Goal: Information Seeking & Learning: Learn about a topic

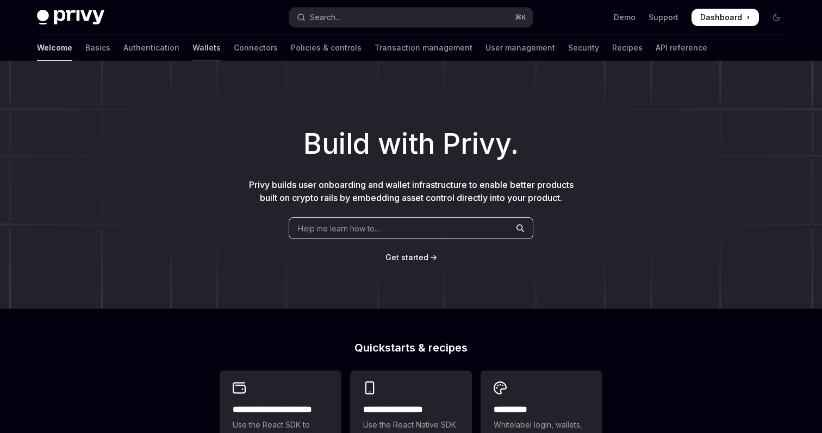
click at [192, 41] on link "Wallets" at bounding box center [206, 48] width 28 height 26
type textarea "*"
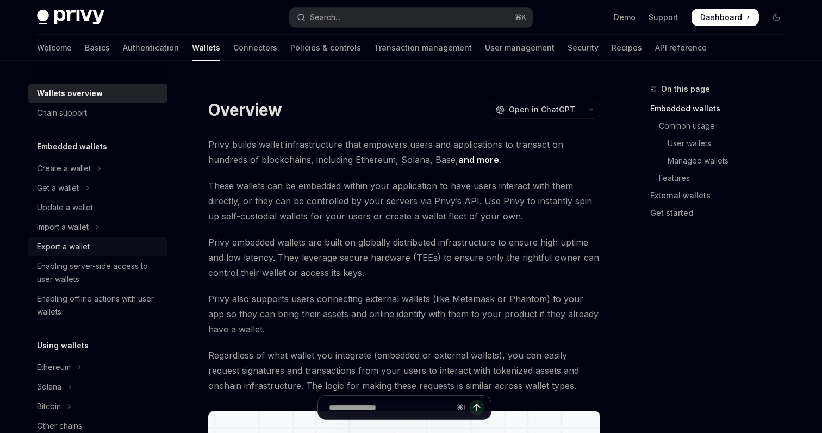
click at [79, 245] on div "Export a wallet" at bounding box center [63, 246] width 53 height 13
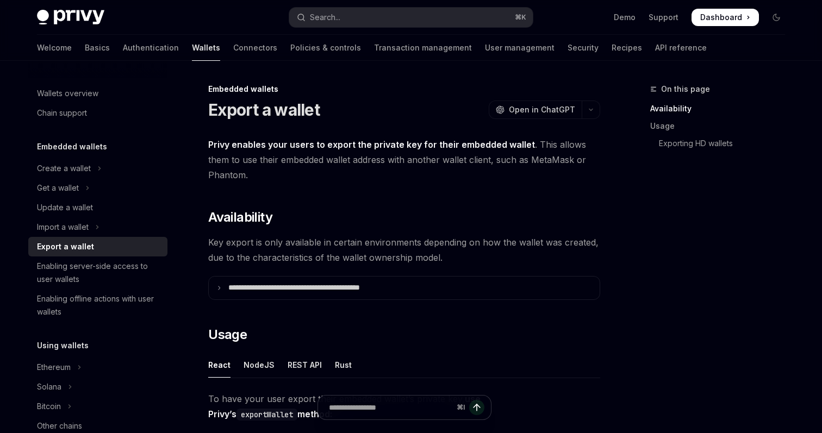
click at [104, 246] on div "Export a wallet" at bounding box center [99, 246] width 124 height 13
type textarea "*"
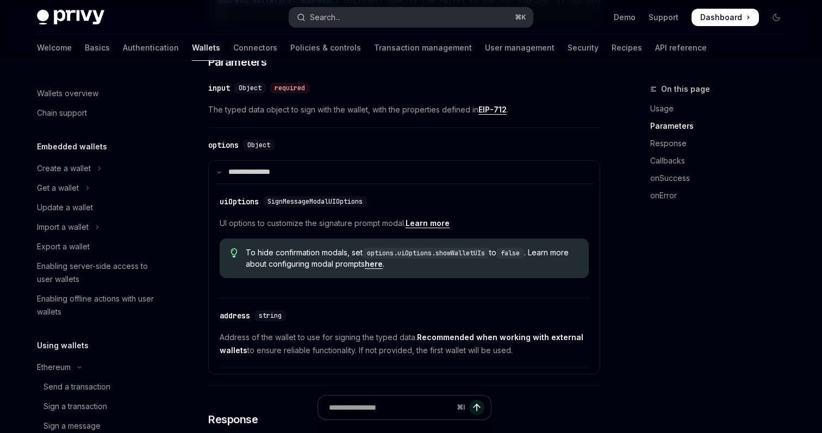
scroll to position [198, 0]
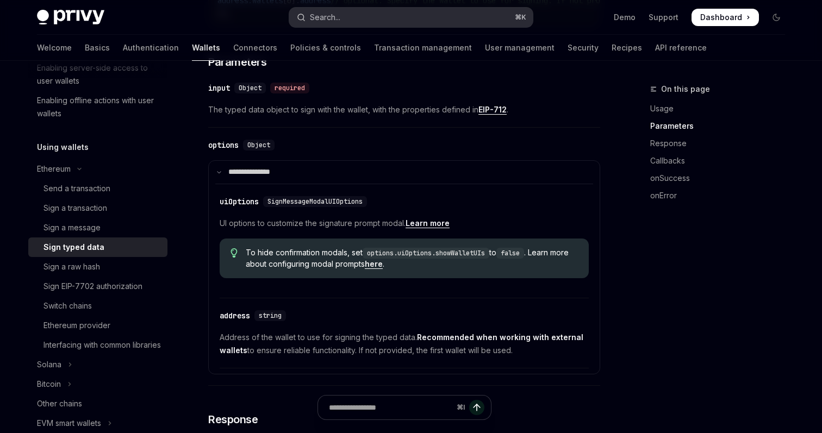
click at [357, 15] on button "Search... ⌘ K" at bounding box center [410, 18] width 243 height 20
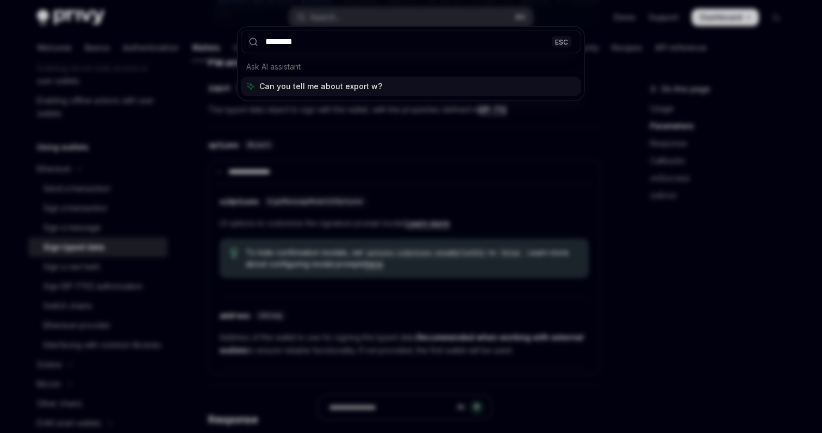
type input "*********"
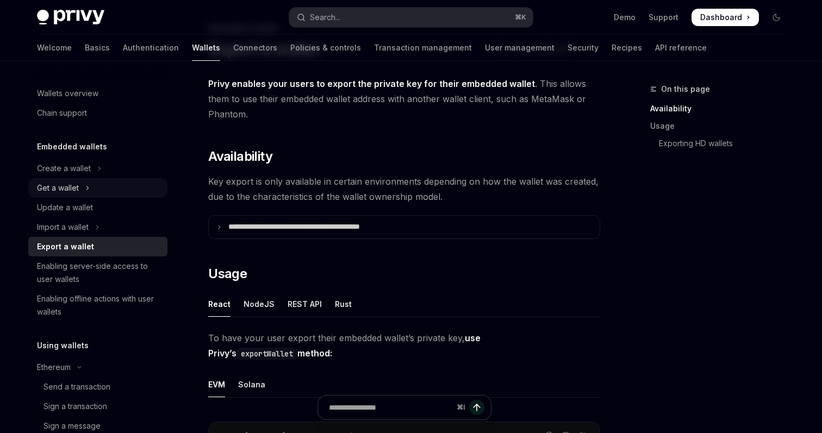
click at [72, 184] on div "Get a wallet" at bounding box center [58, 188] width 42 height 13
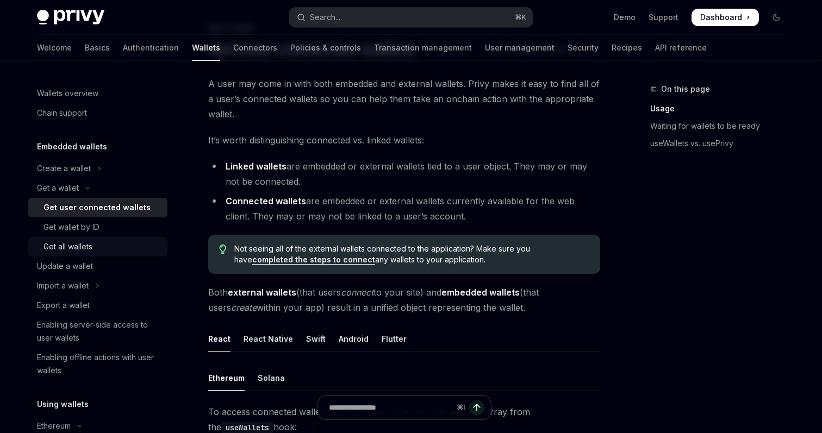
click at [83, 251] on div "Get all wallets" at bounding box center [67, 246] width 49 height 13
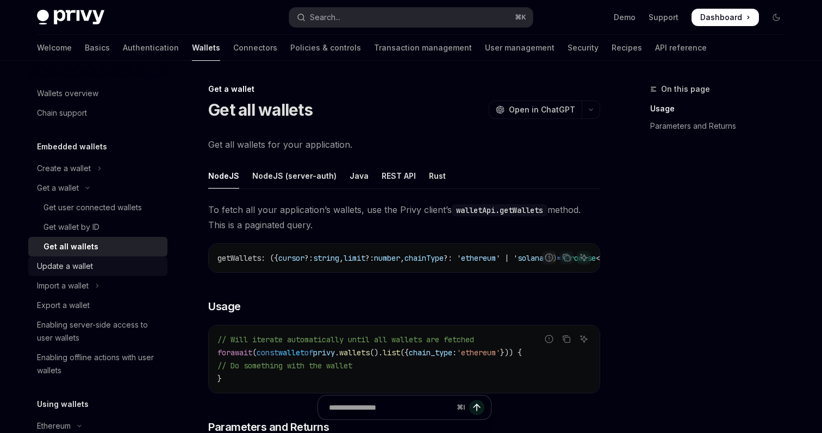
click at [100, 267] on div "Update a wallet" at bounding box center [99, 266] width 124 height 13
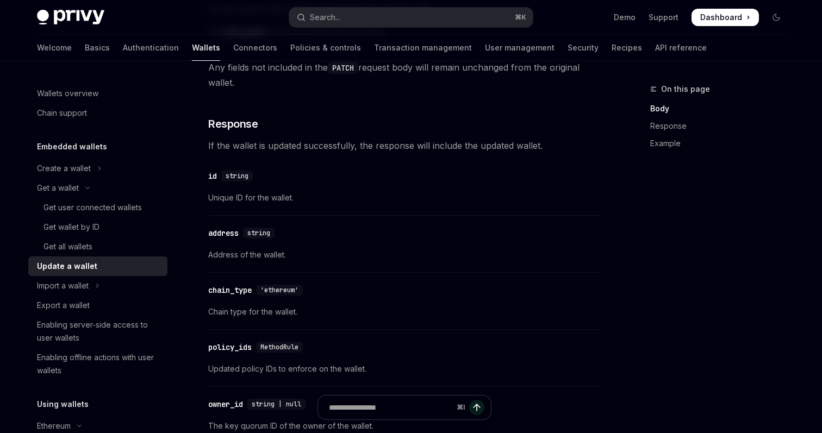
scroll to position [950, 0]
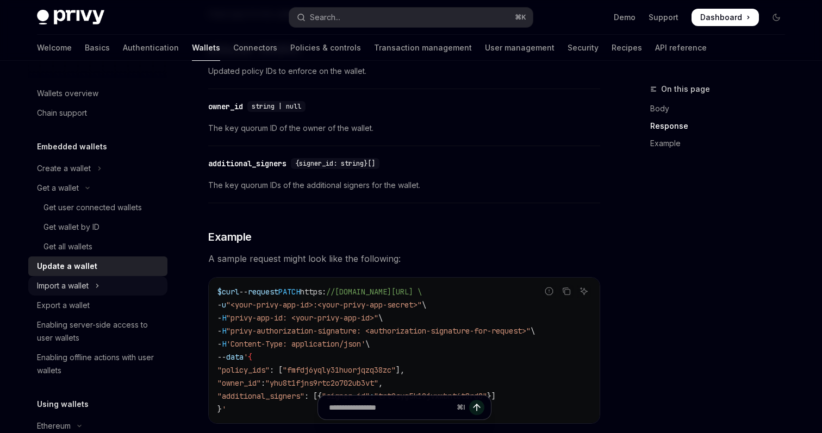
click at [82, 288] on div "Import a wallet" at bounding box center [63, 285] width 52 height 13
type textarea "*"
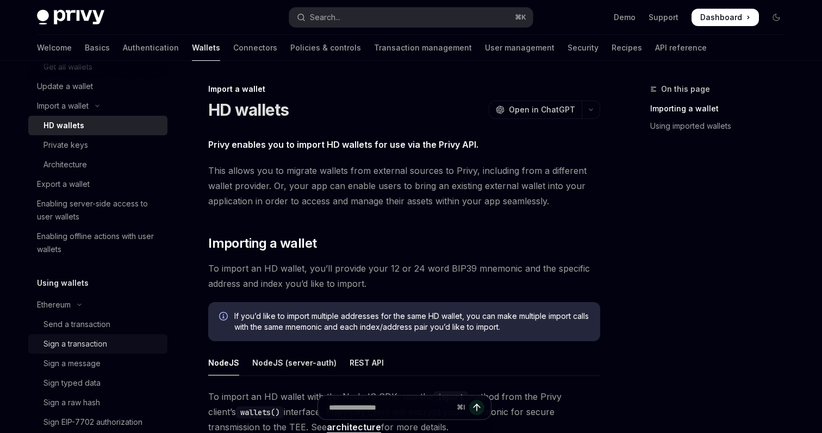
scroll to position [186, 0]
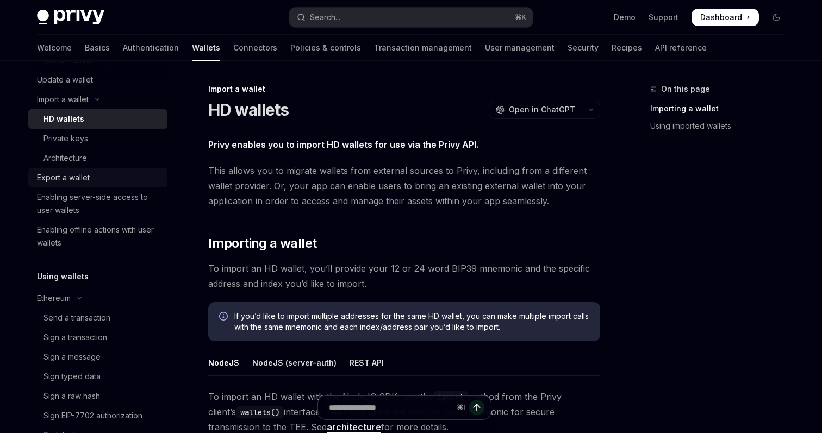
click at [95, 171] on div "Export a wallet" at bounding box center [99, 177] width 124 height 13
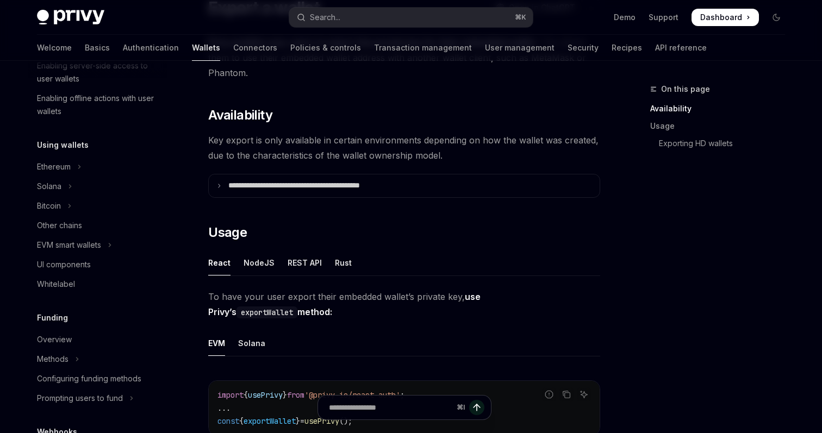
scroll to position [103, 0]
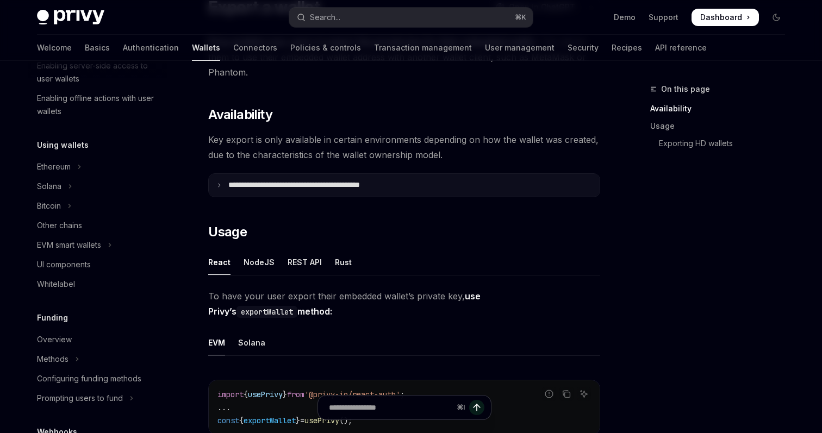
click at [377, 186] on p "**********" at bounding box center [317, 185] width 179 height 10
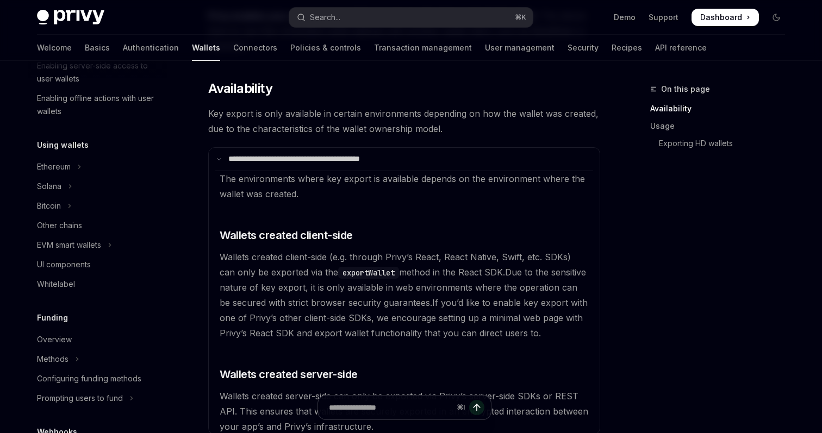
scroll to position [113, 0]
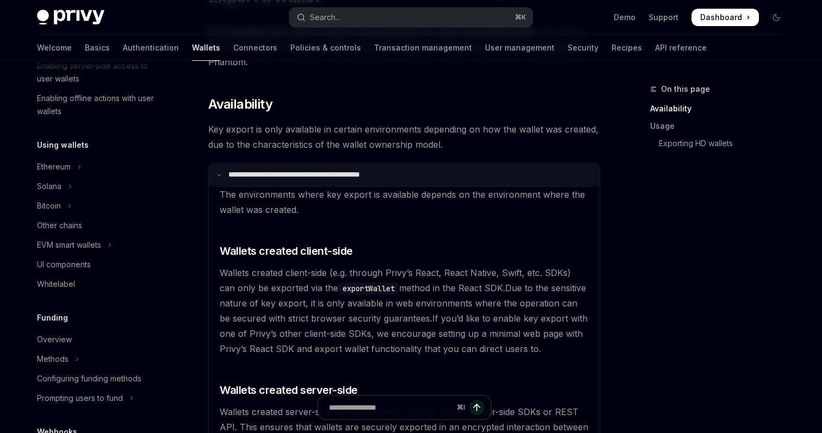
click at [402, 182] on summary "**********" at bounding box center [404, 175] width 391 height 23
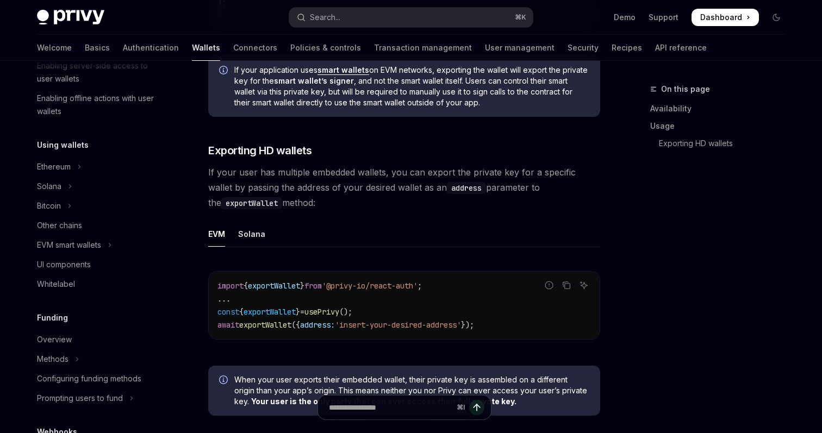
scroll to position [985, 0]
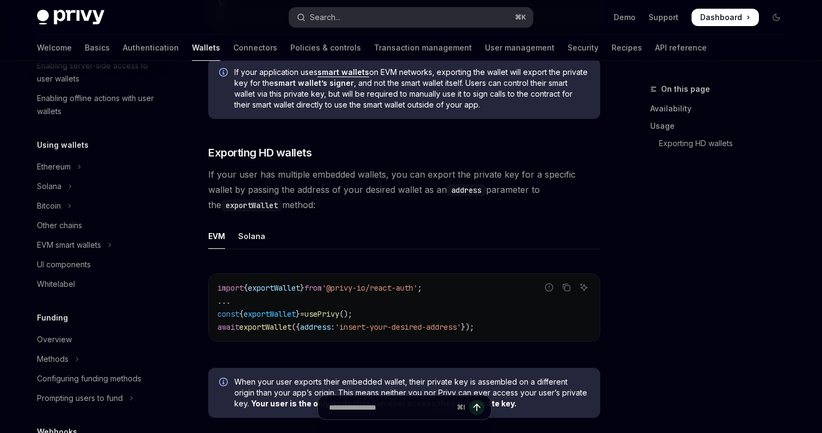
click at [409, 12] on button "Search... ⌘ K" at bounding box center [410, 18] width 243 height 20
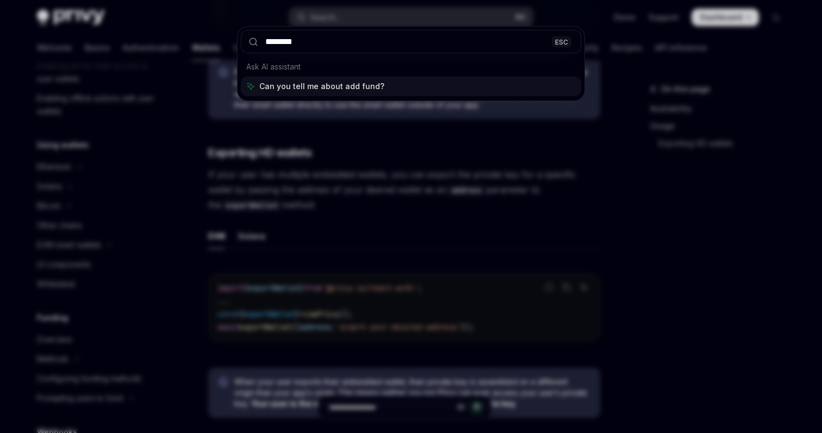
type input "*********"
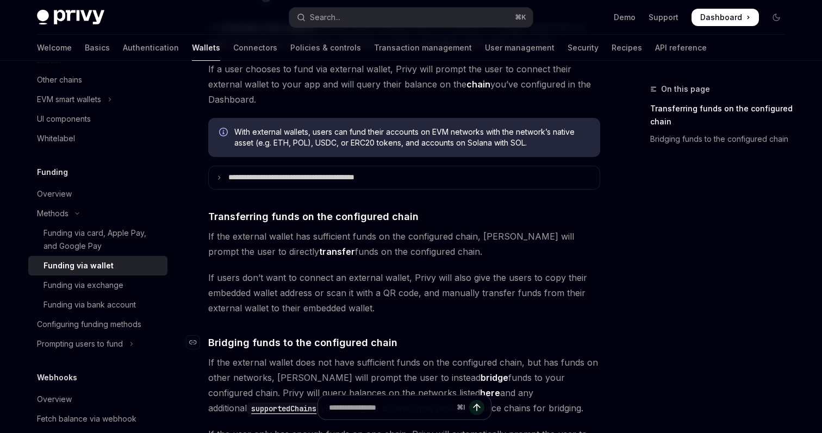
scroll to position [90, 0]
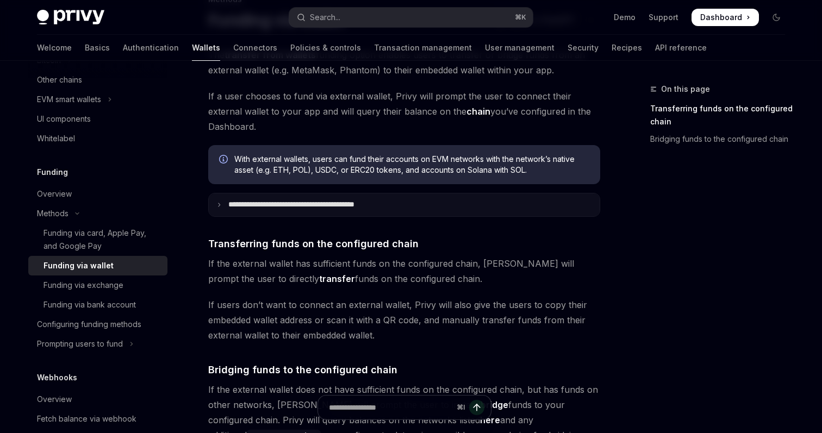
click at [334, 202] on p "**********" at bounding box center [315, 205] width 174 height 10
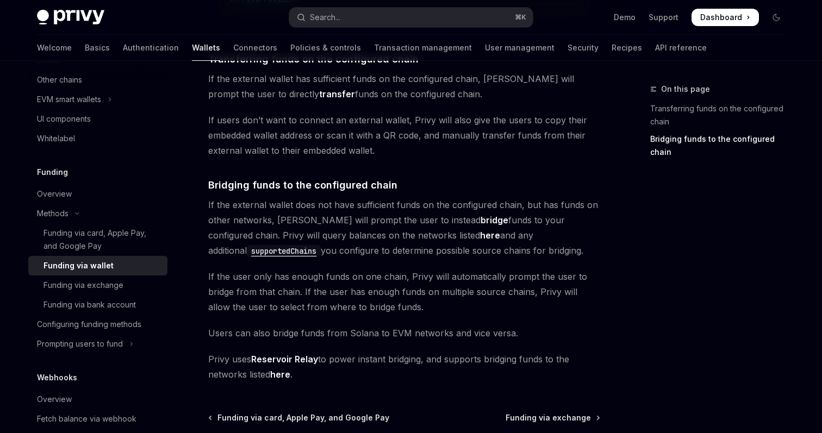
scroll to position [776, 0]
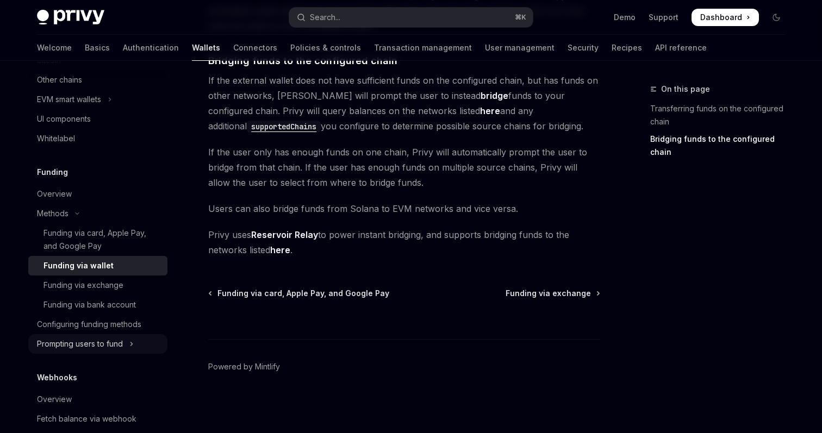
click at [110, 342] on div "Prompting users to fund" at bounding box center [80, 344] width 86 height 13
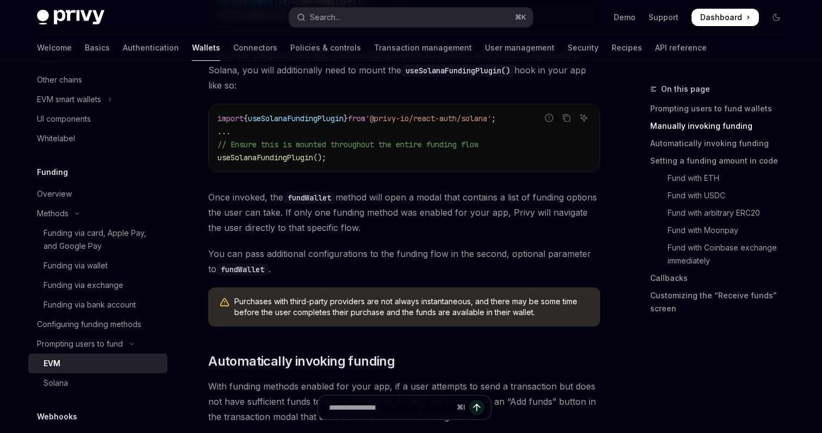
scroll to position [548, 0]
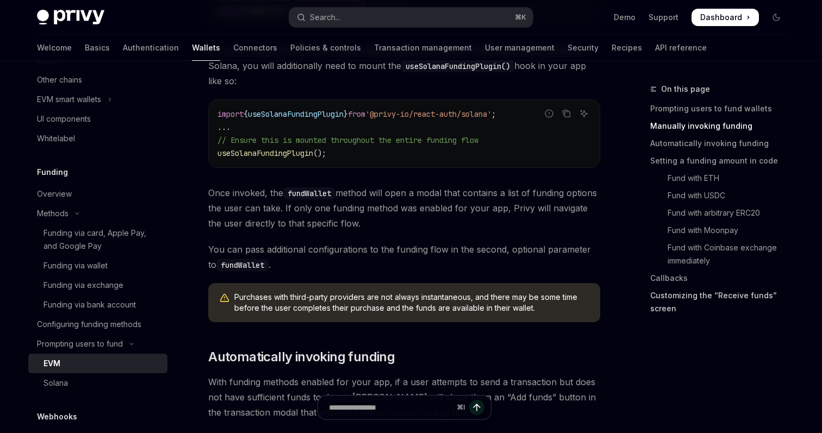
click at [664, 305] on link "Customizing the “Receive funds” screen" at bounding box center [721, 302] width 143 height 30
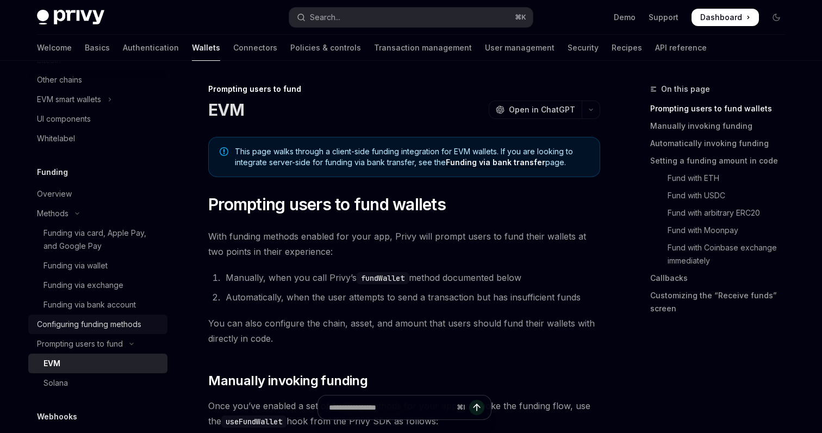
click at [90, 329] on div "Configuring funding methods" at bounding box center [89, 324] width 104 height 13
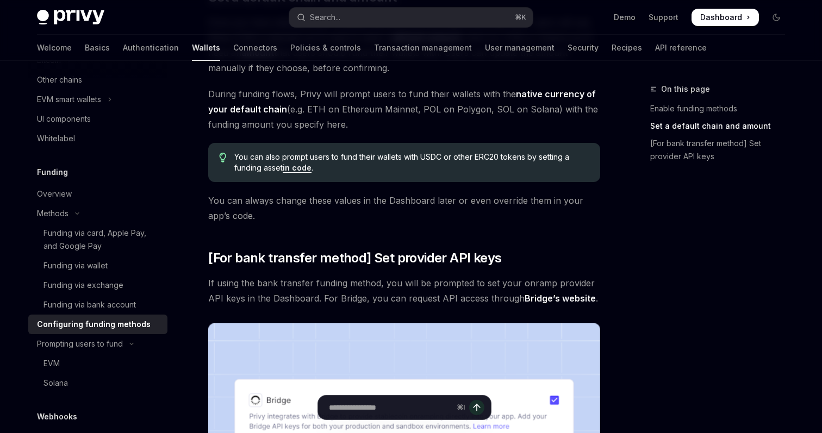
scroll to position [756, 0]
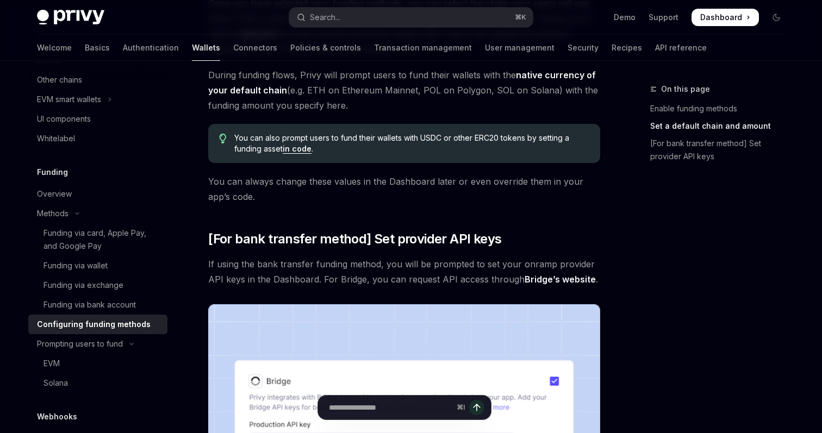
click at [298, 148] on link "in code" at bounding box center [297, 149] width 29 height 10
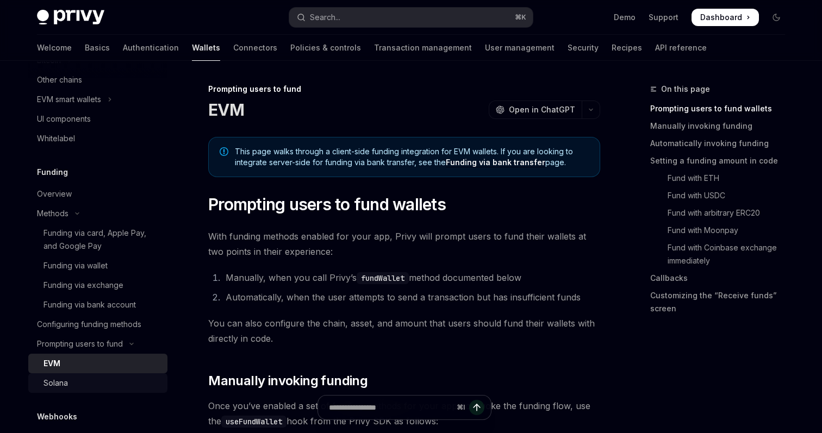
click at [76, 377] on div "Solana" at bounding box center [101, 383] width 117 height 13
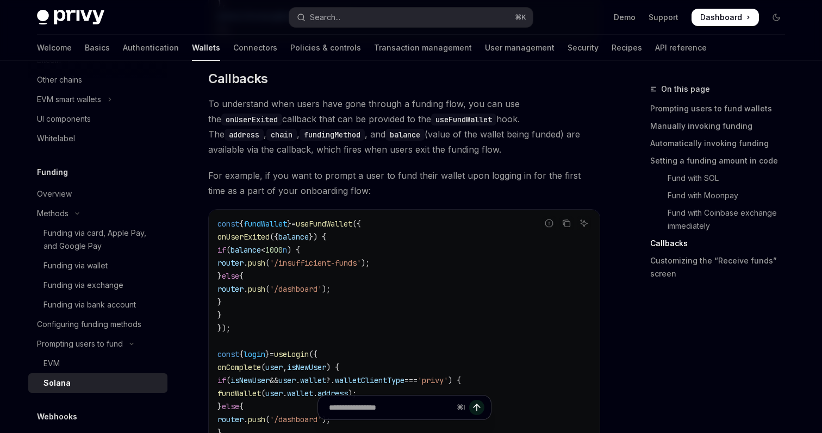
scroll to position [1630, 0]
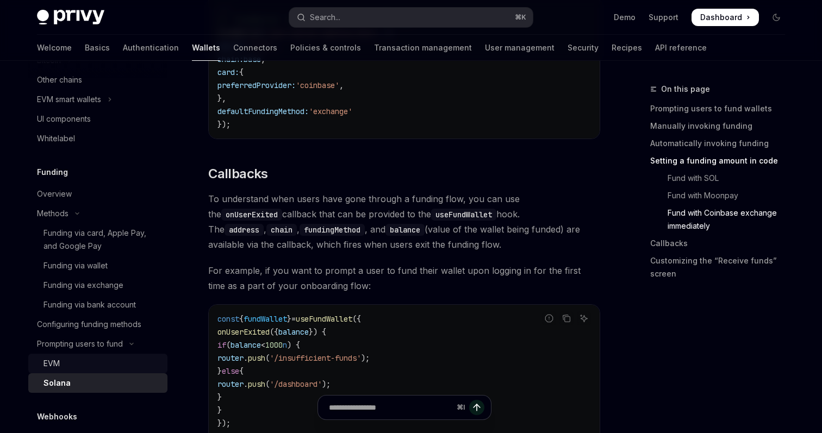
click at [111, 363] on div "EVM" at bounding box center [101, 363] width 117 height 13
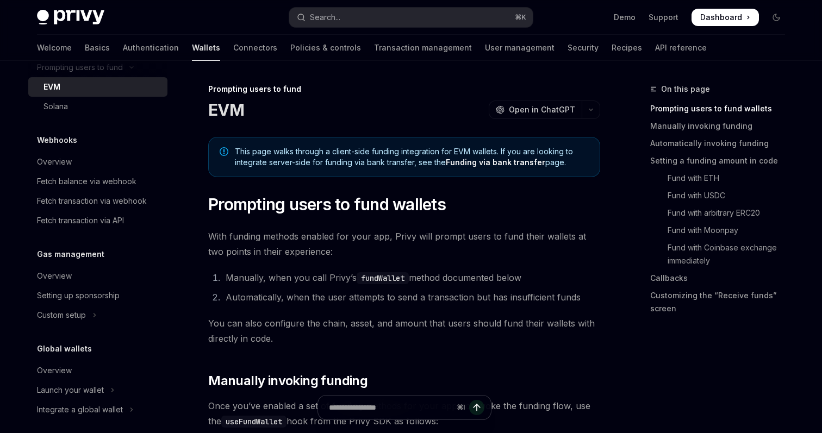
scroll to position [631, 0]
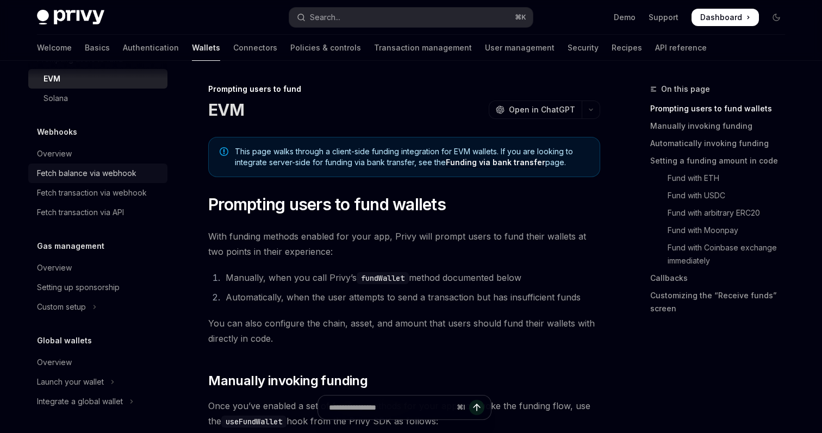
click at [133, 168] on div "Fetch balance via webhook" at bounding box center [86, 173] width 99 height 13
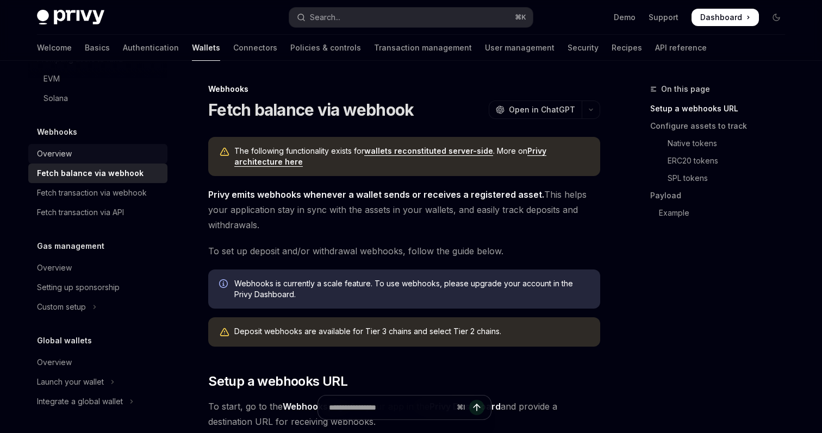
click at [86, 152] on div "Overview" at bounding box center [99, 153] width 124 height 13
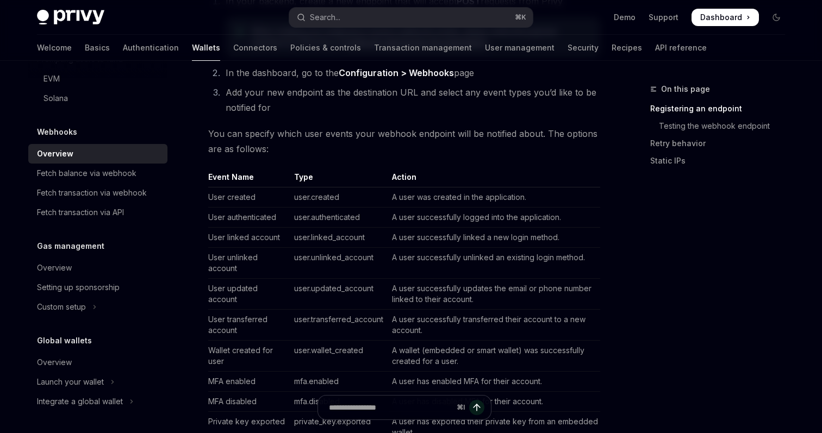
scroll to position [330, 0]
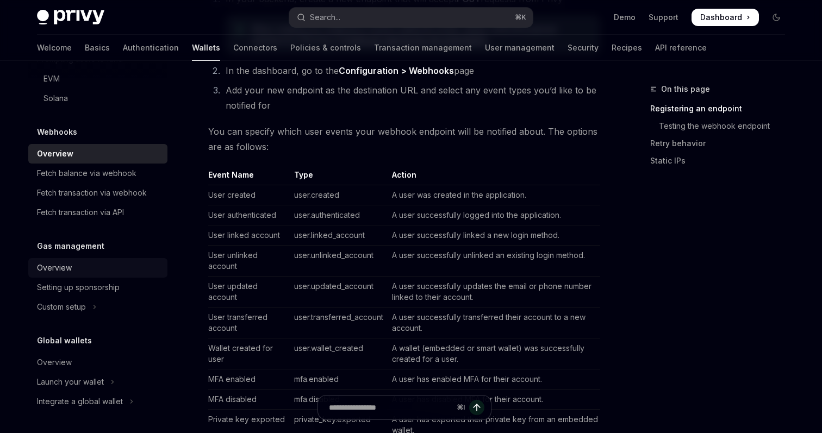
click at [66, 266] on div "Overview" at bounding box center [54, 267] width 35 height 13
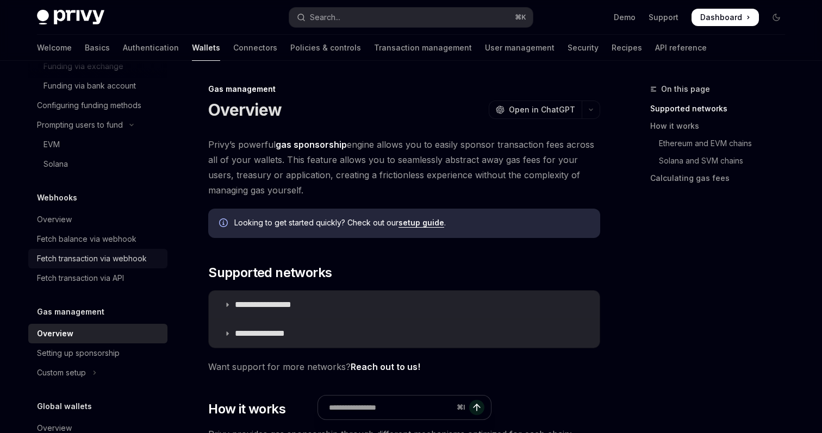
scroll to position [561, 0]
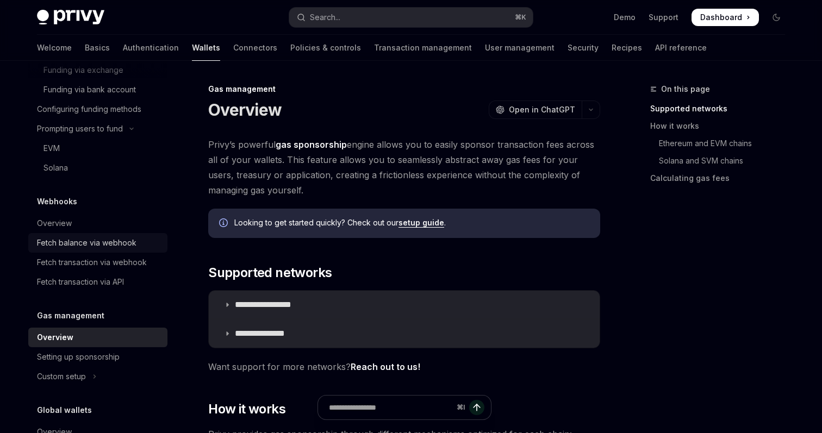
click at [114, 251] on link "Fetch balance via webhook" at bounding box center [97, 243] width 139 height 20
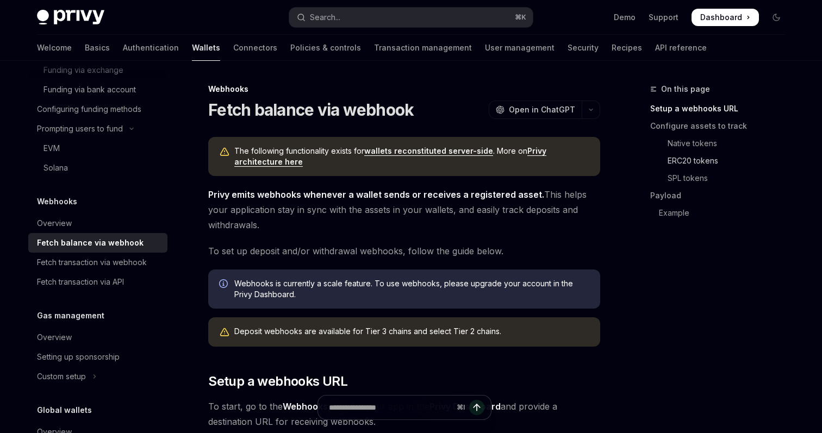
click at [705, 159] on link "ERC20 tokens" at bounding box center [721, 160] width 143 height 17
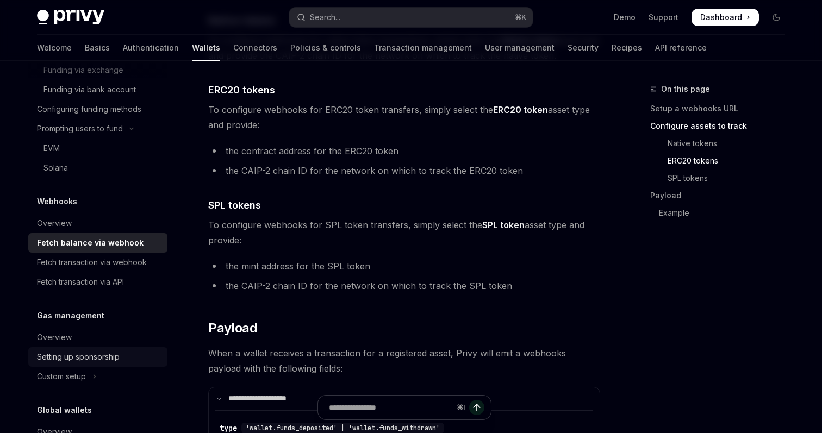
click at [95, 361] on div "Setting up sponsorship" at bounding box center [78, 357] width 83 height 13
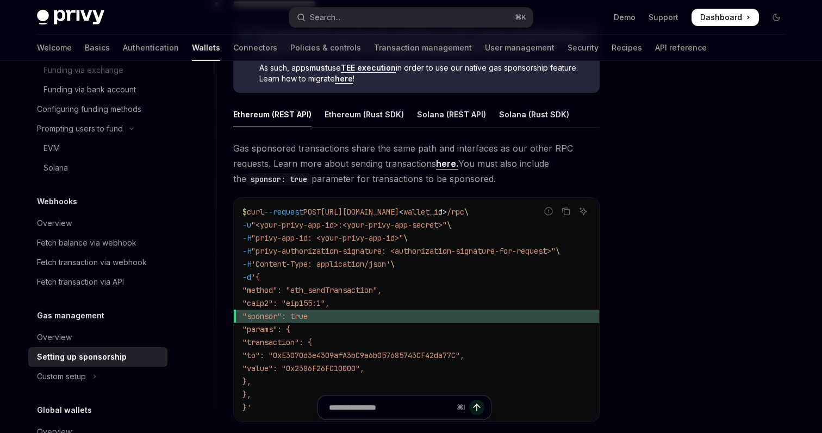
scroll to position [646, 0]
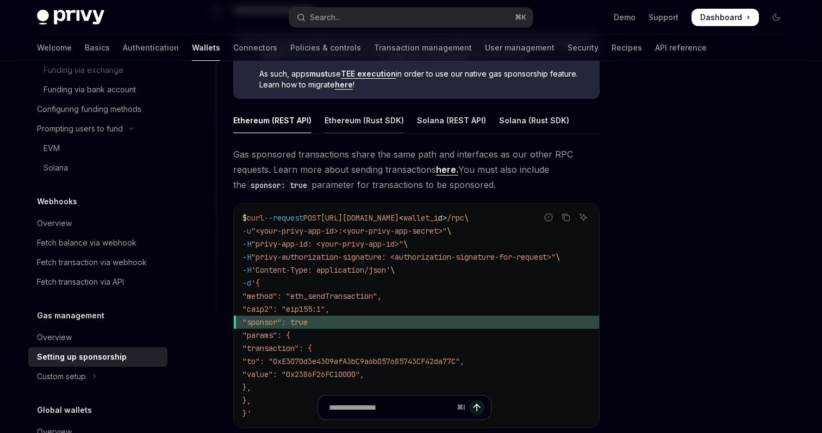
click at [384, 122] on div "Ethereum (Rust SDK)" at bounding box center [363, 121] width 79 height 26
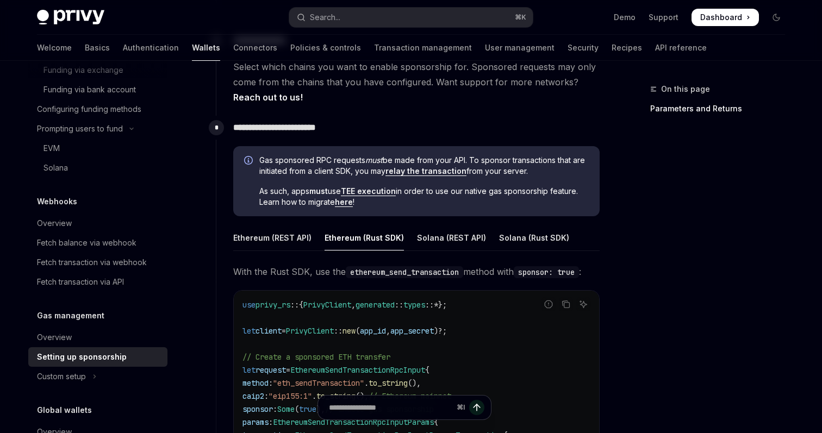
scroll to position [516, 0]
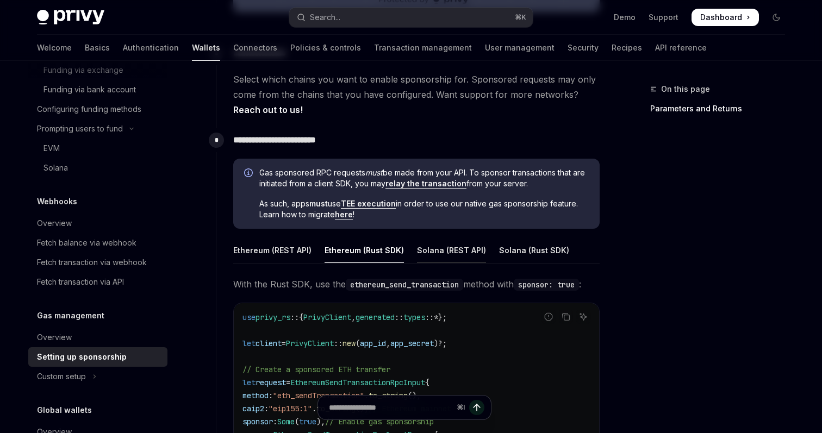
click at [463, 249] on div "Solana (REST API)" at bounding box center [451, 251] width 69 height 26
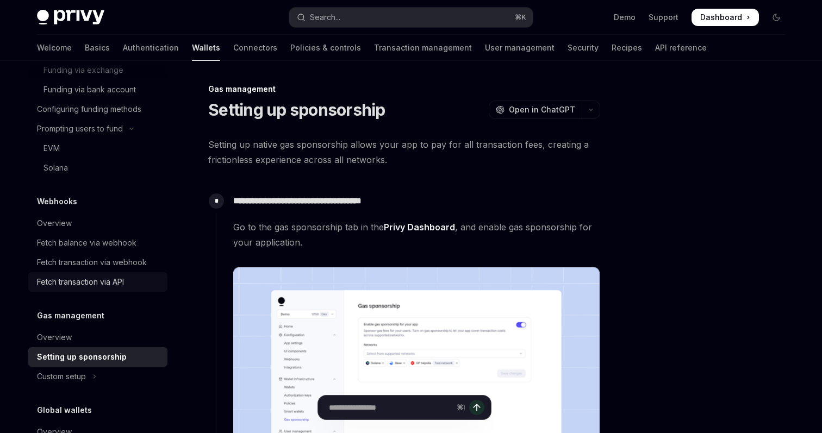
scroll to position [631, 0]
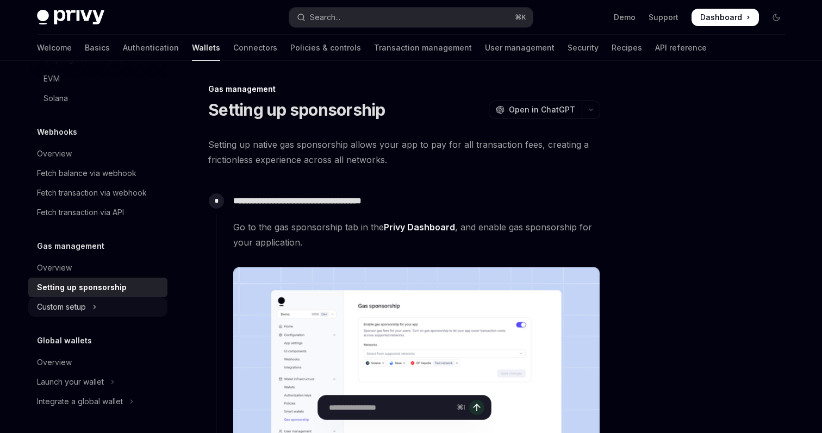
click at [91, 311] on button "Custom setup" at bounding box center [97, 307] width 139 height 20
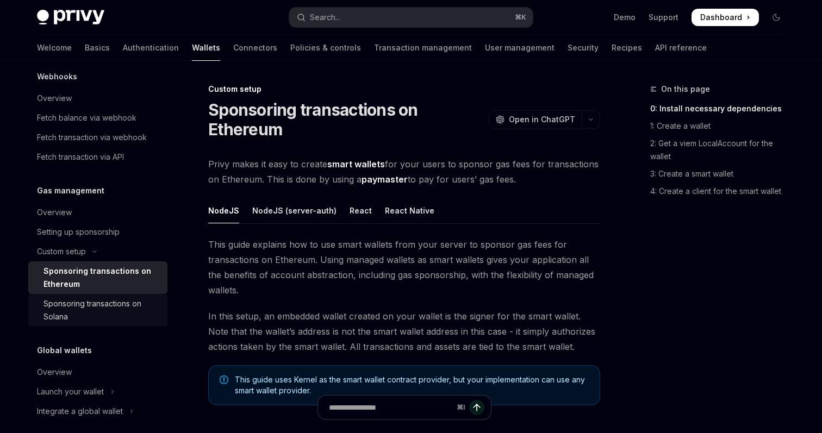
scroll to position [696, 0]
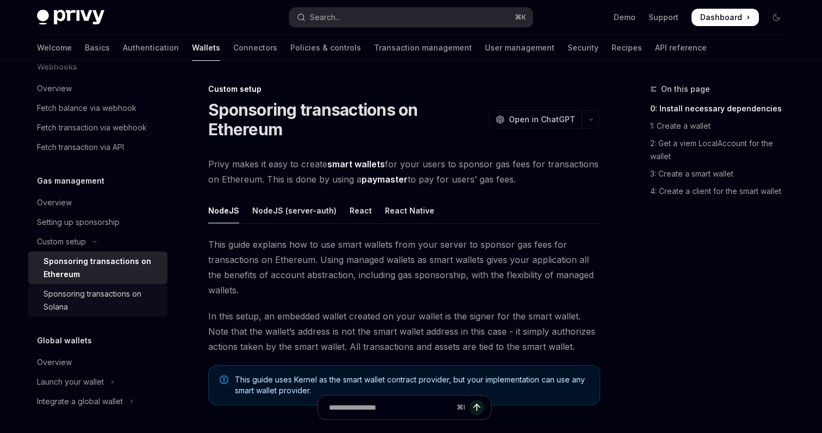
click at [128, 304] on div "Sponsoring transactions on Solana" at bounding box center [101, 301] width 117 height 26
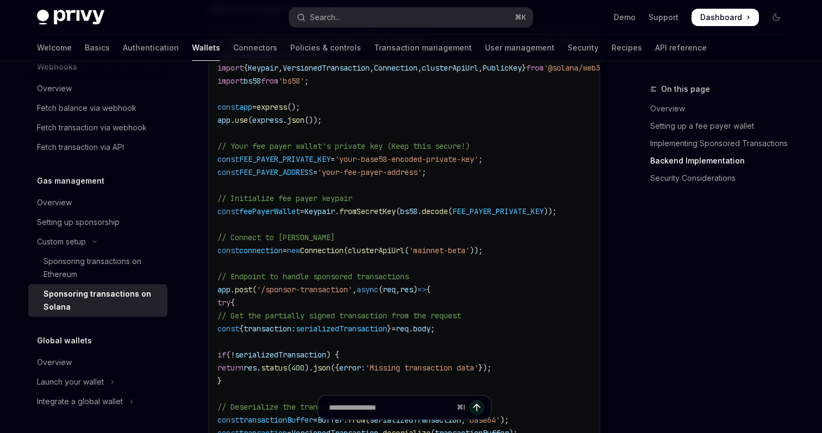
scroll to position [1836, 0]
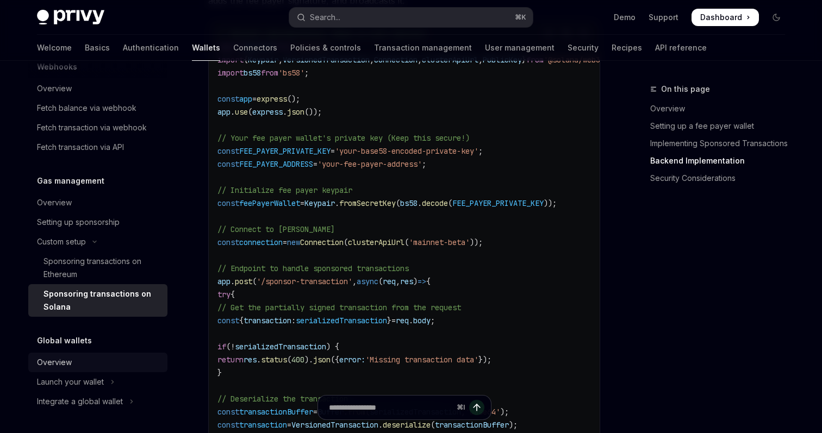
click at [79, 361] on div "Overview" at bounding box center [99, 362] width 124 height 13
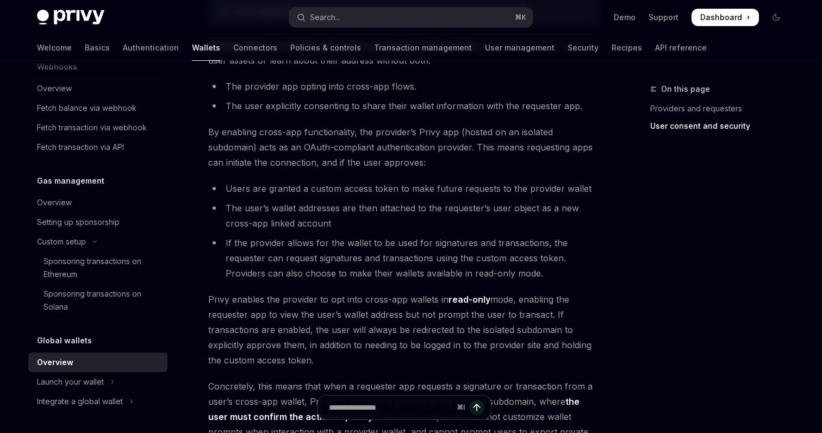
scroll to position [763, 0]
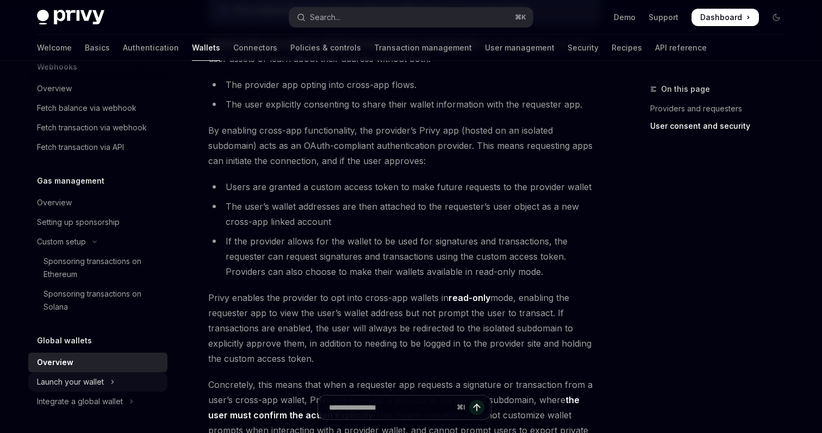
click at [90, 381] on div "Launch your wallet" at bounding box center [70, 382] width 67 height 13
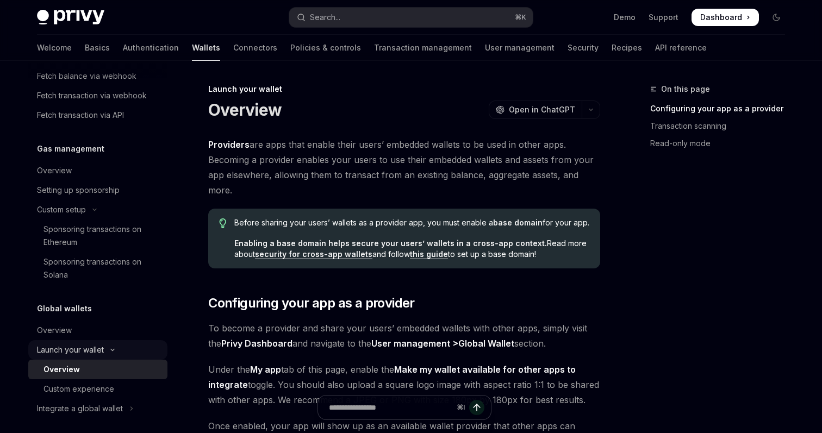
scroll to position [735, 0]
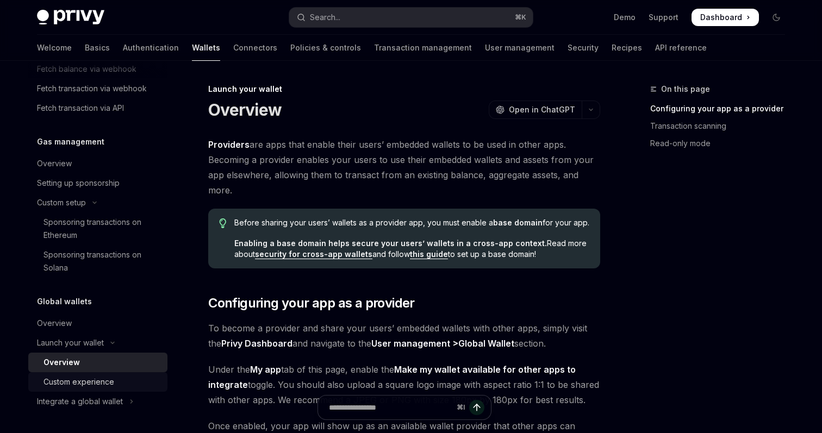
click at [115, 382] on div "Custom experience" at bounding box center [101, 382] width 117 height 13
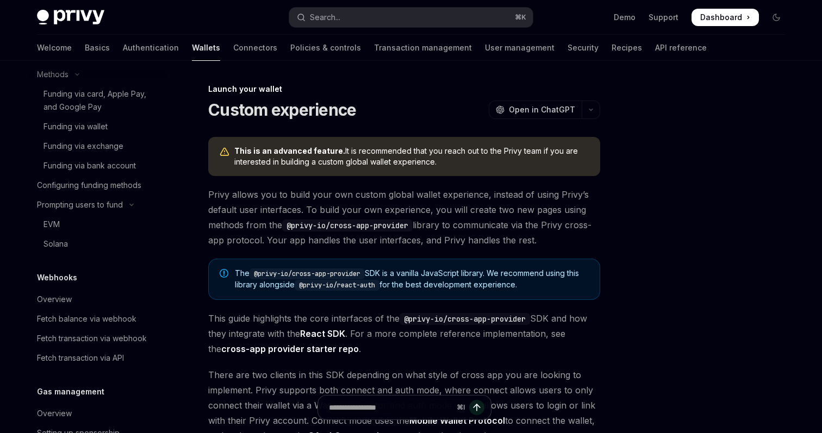
scroll to position [476, 0]
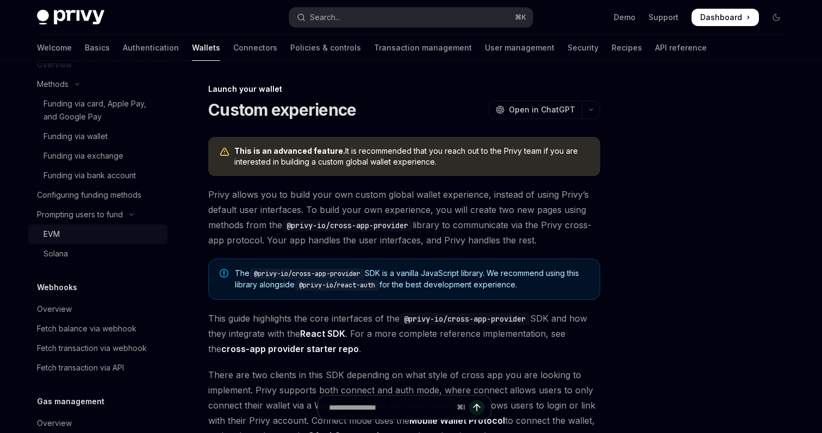
click at [91, 237] on div "EVM" at bounding box center [101, 234] width 117 height 13
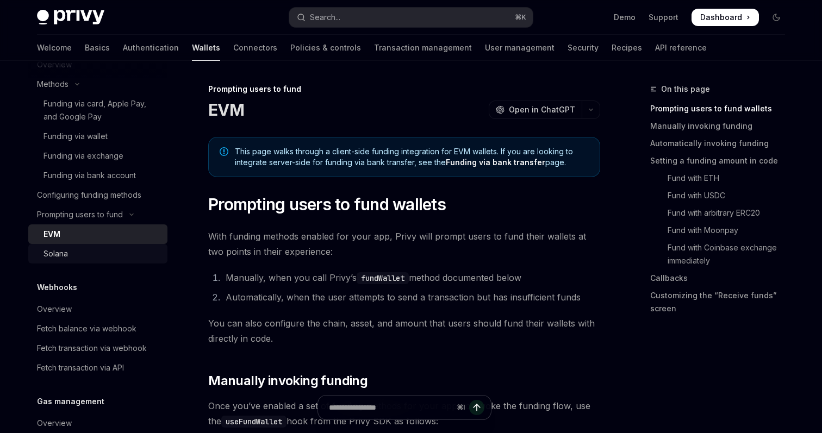
click at [103, 253] on div "Solana" at bounding box center [101, 253] width 117 height 13
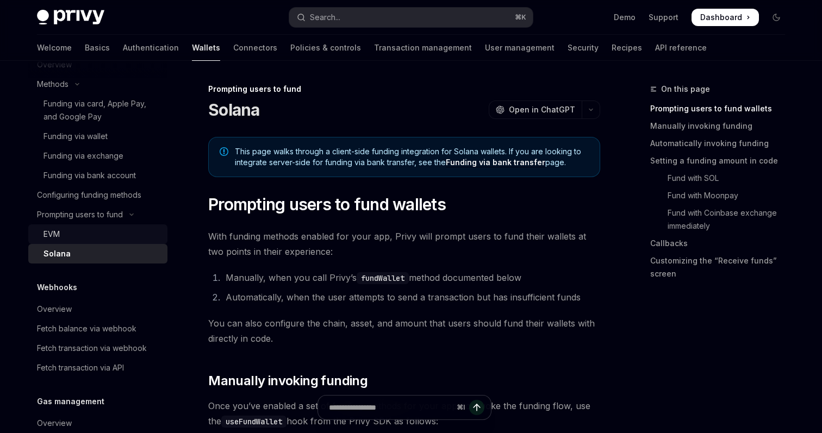
click at [109, 233] on div "EVM" at bounding box center [101, 234] width 117 height 13
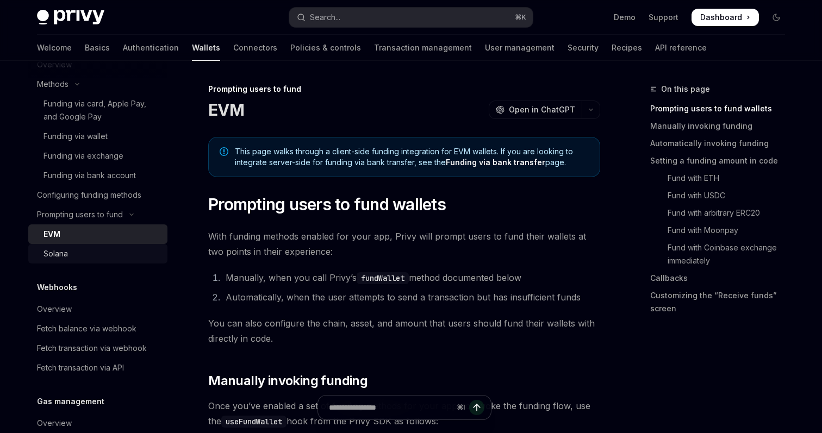
click at [110, 249] on div "Solana" at bounding box center [101, 253] width 117 height 13
type textarea "*"
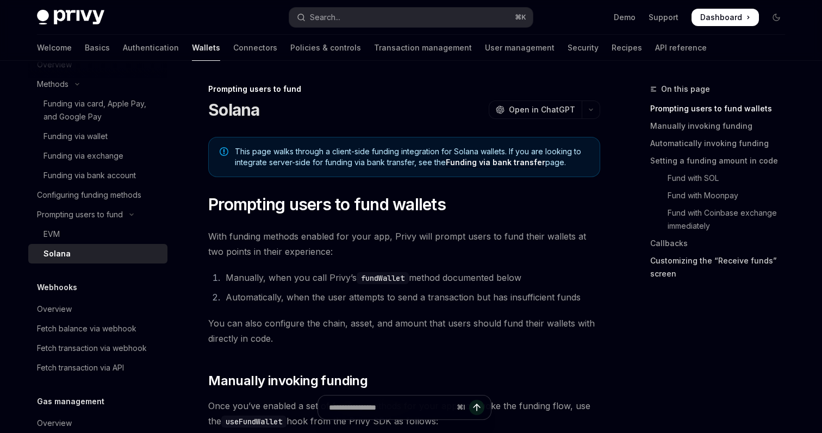
click at [667, 272] on link "Customizing the “Receive funds” screen" at bounding box center [721, 267] width 143 height 30
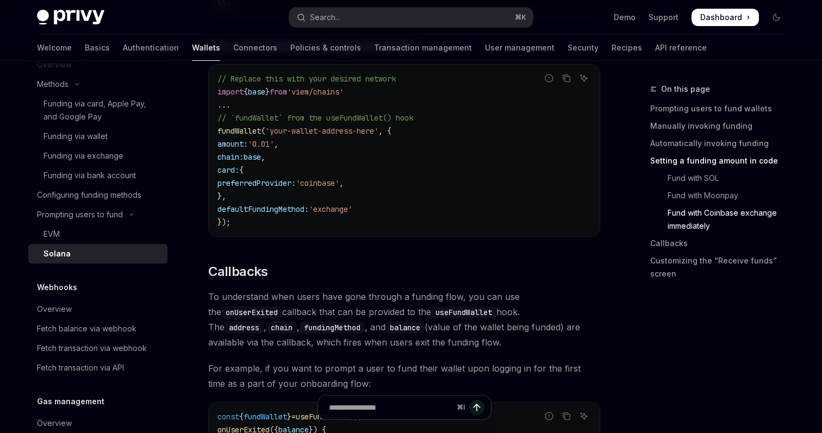
scroll to position [1519, 0]
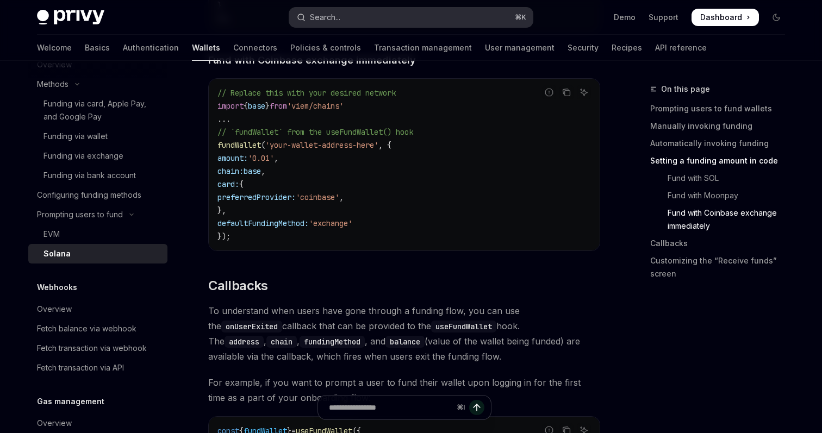
click at [396, 10] on button "Search... ⌘ K" at bounding box center [410, 18] width 243 height 20
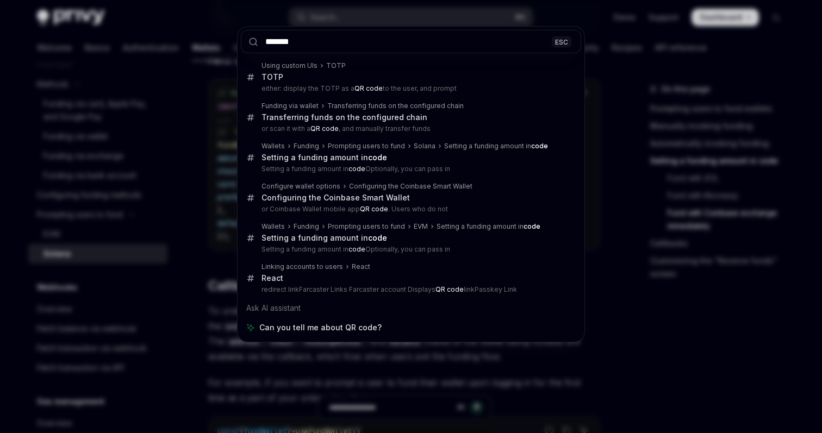
type input "*******"
click at [628, 101] on div "******* ESC Using custom UIs TOTP TOTP either: display the TOTP as a QR code to…" at bounding box center [411, 216] width 822 height 433
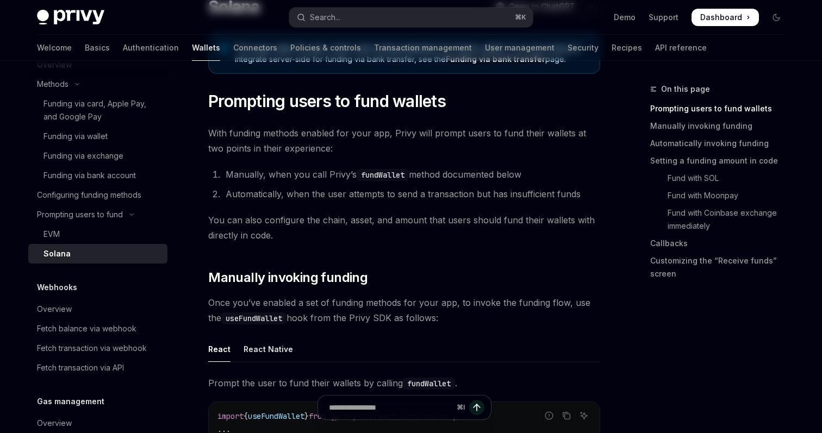
scroll to position [0, 0]
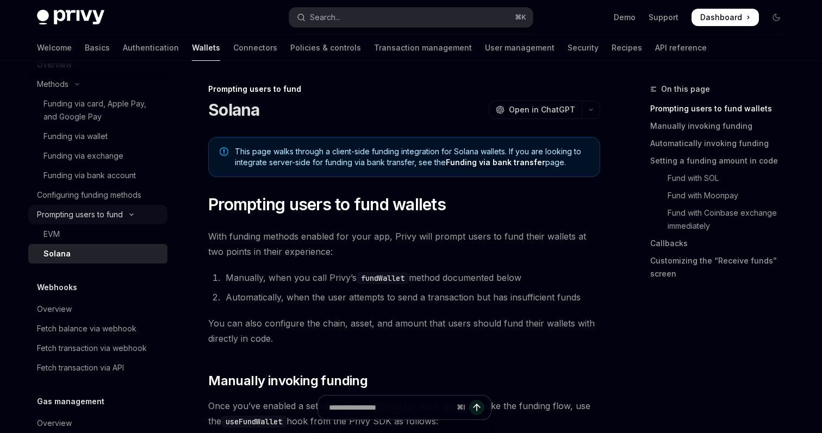
click at [91, 215] on div "Prompting users to fund" at bounding box center [80, 214] width 86 height 13
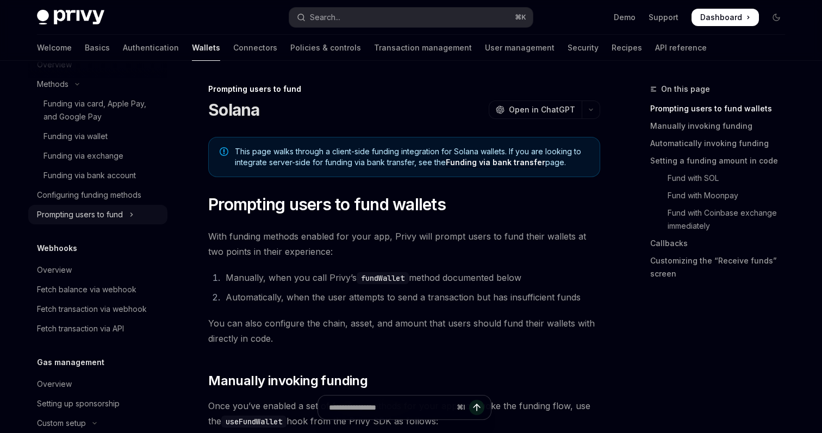
click at [90, 220] on div "Prompting users to fund" at bounding box center [80, 214] width 86 height 13
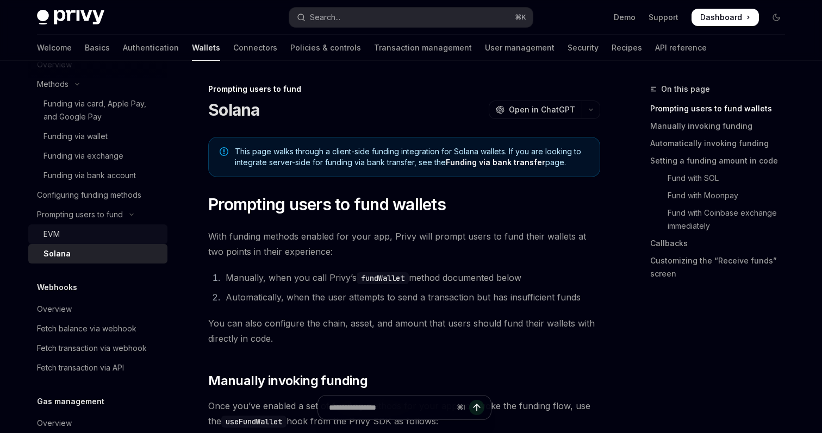
click at [90, 233] on div "EVM" at bounding box center [101, 234] width 117 height 13
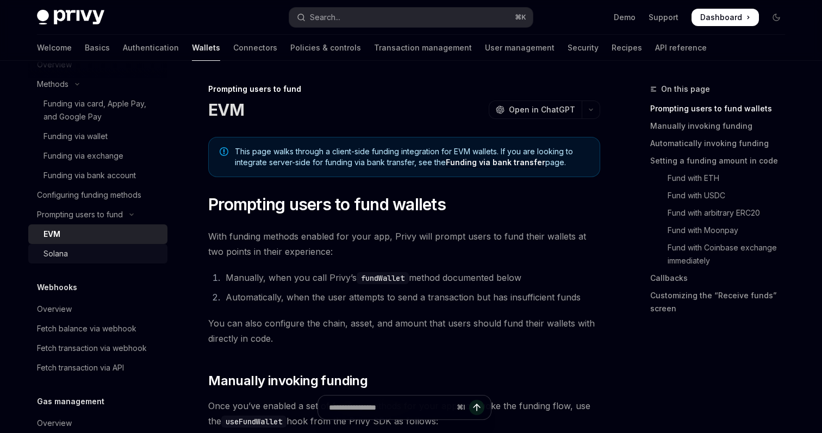
click at [57, 256] on div "Solana" at bounding box center [55, 253] width 24 height 13
type textarea "*"
